Goal: Task Accomplishment & Management: Manage account settings

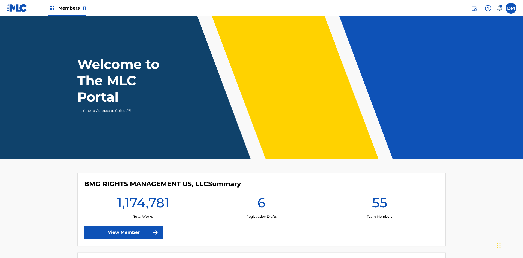
click at [67, 8] on span "Members 11" at bounding box center [71, 8] width 27 height 6
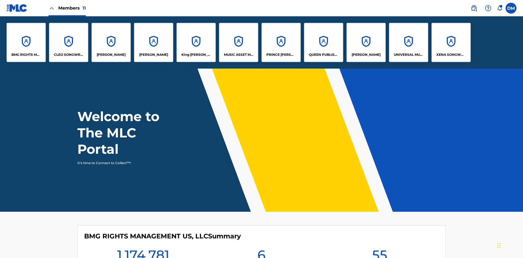
click at [408, 55] on p "UNIVERSAL MUSIC PUB GROUP" at bounding box center [409, 54] width 30 height 5
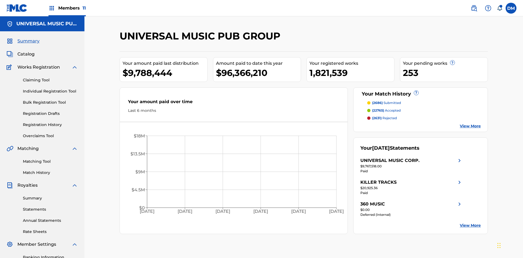
click at [50, 254] on link "Banking Information" at bounding box center [50, 257] width 55 height 6
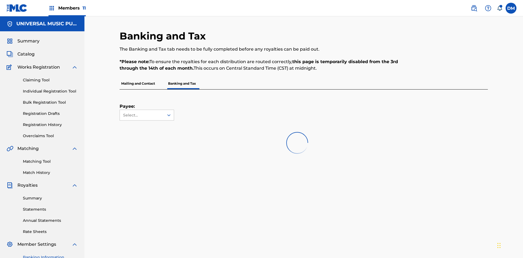
click at [67, 8] on span "Members 11" at bounding box center [71, 8] width 27 height 6
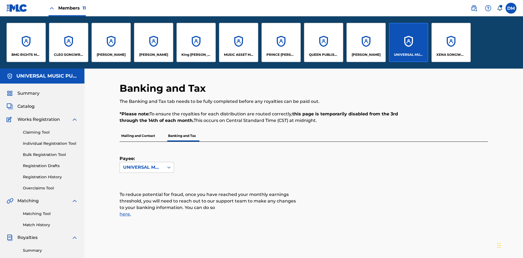
click at [366, 55] on p "[PERSON_NAME]" at bounding box center [365, 54] width 29 height 5
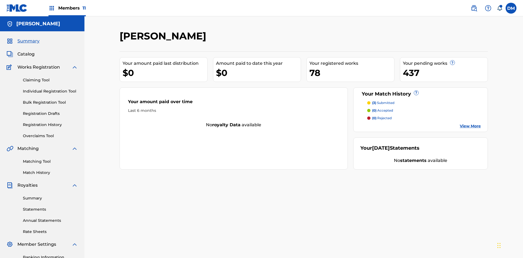
click at [50, 254] on link "Banking Information" at bounding box center [50, 257] width 55 height 6
click at [67, 8] on span "Members 11" at bounding box center [71, 8] width 27 height 6
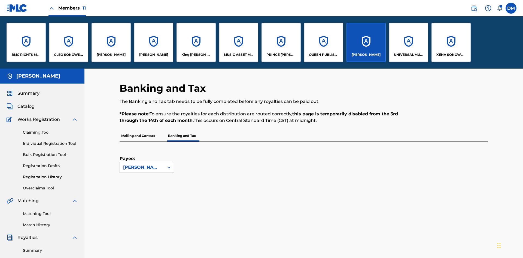
click at [196, 55] on p "King [PERSON_NAME]" at bounding box center [196, 54] width 30 height 5
